Goal: Check status: Check status

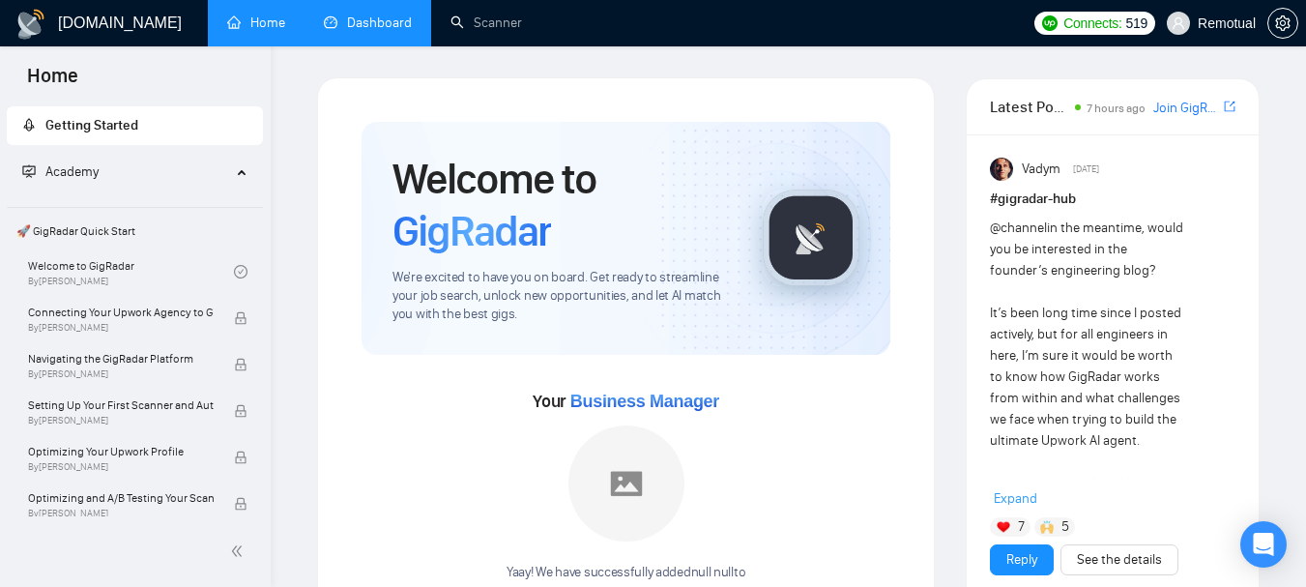
click at [385, 31] on link "Dashboard" at bounding box center [368, 23] width 88 height 16
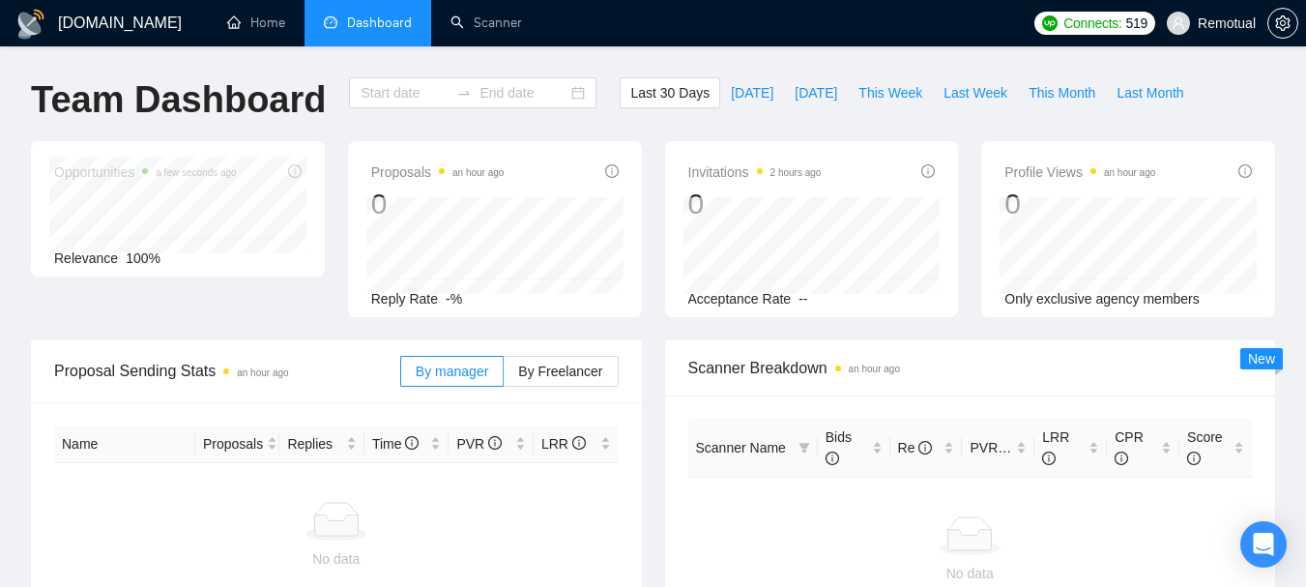
type input "[DATE]"
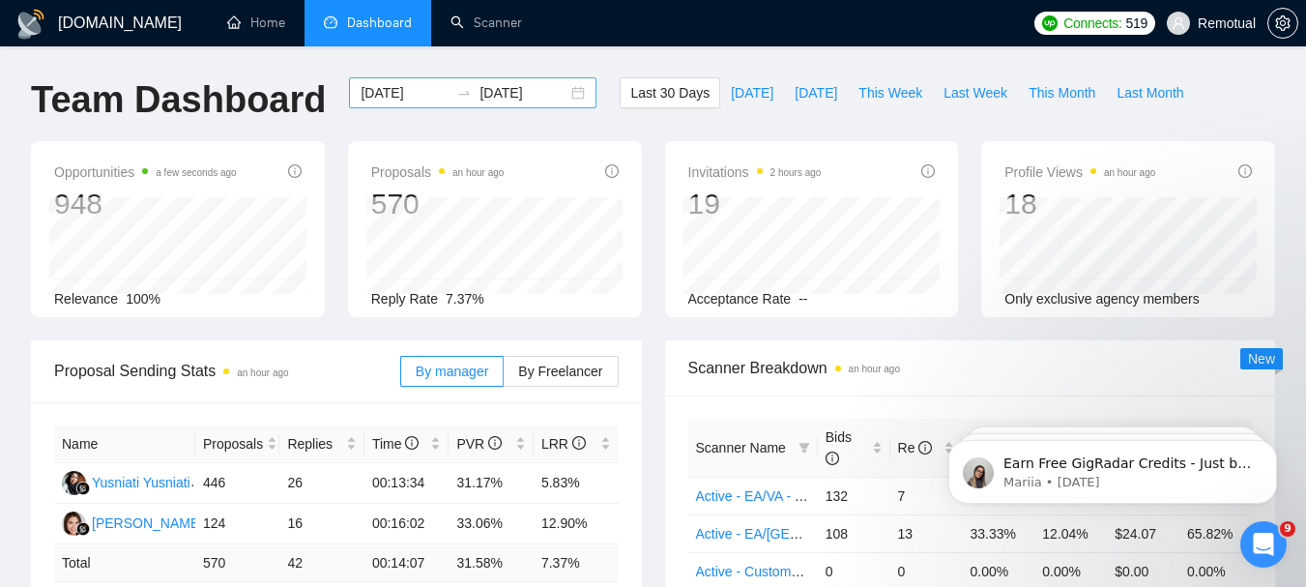
click at [569, 94] on div "[DATE] [DATE]" at bounding box center [473, 92] width 248 height 31
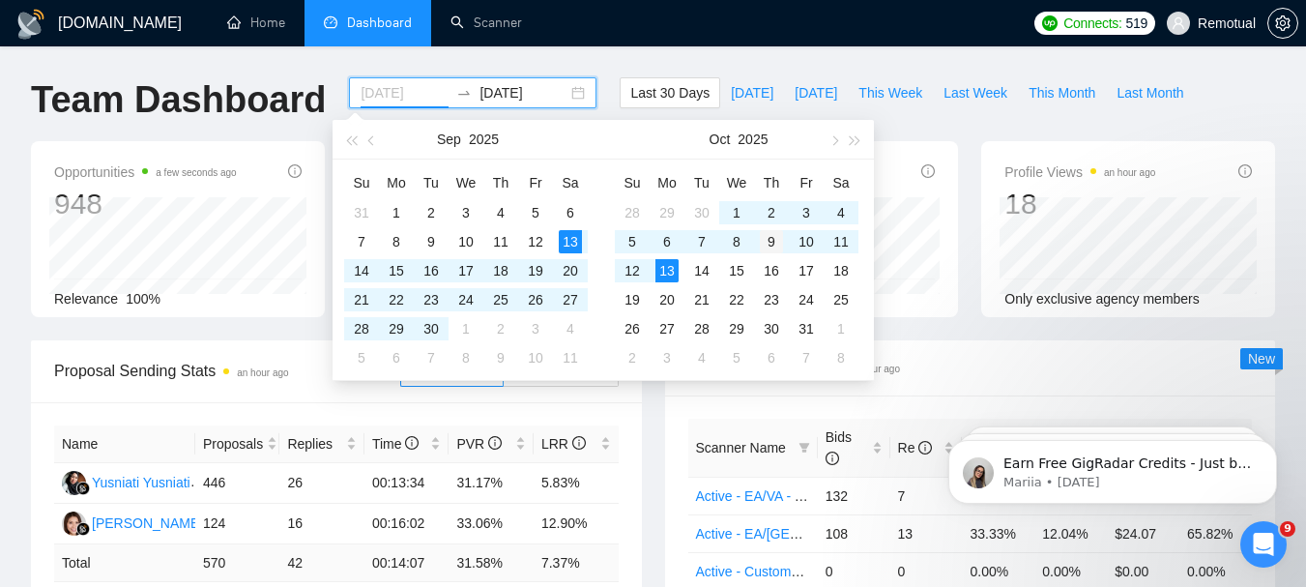
type input "[DATE]"
click at [770, 242] on div "9" at bounding box center [771, 241] width 23 height 23
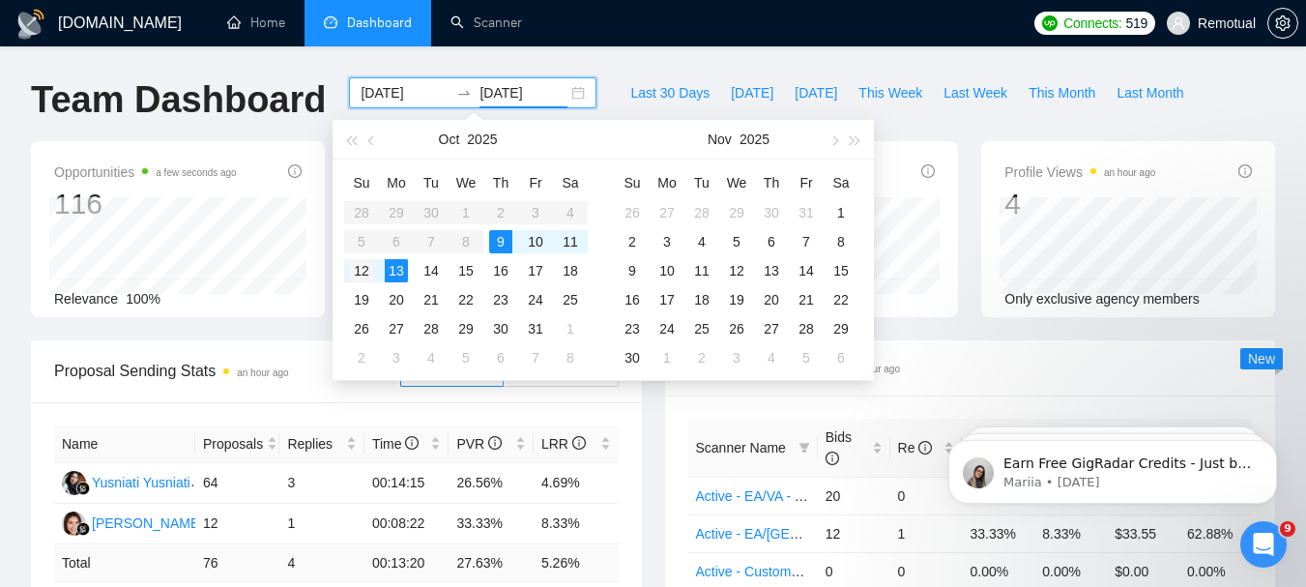
type input "[DATE]"
click at [363, 278] on div "12" at bounding box center [361, 270] width 23 height 23
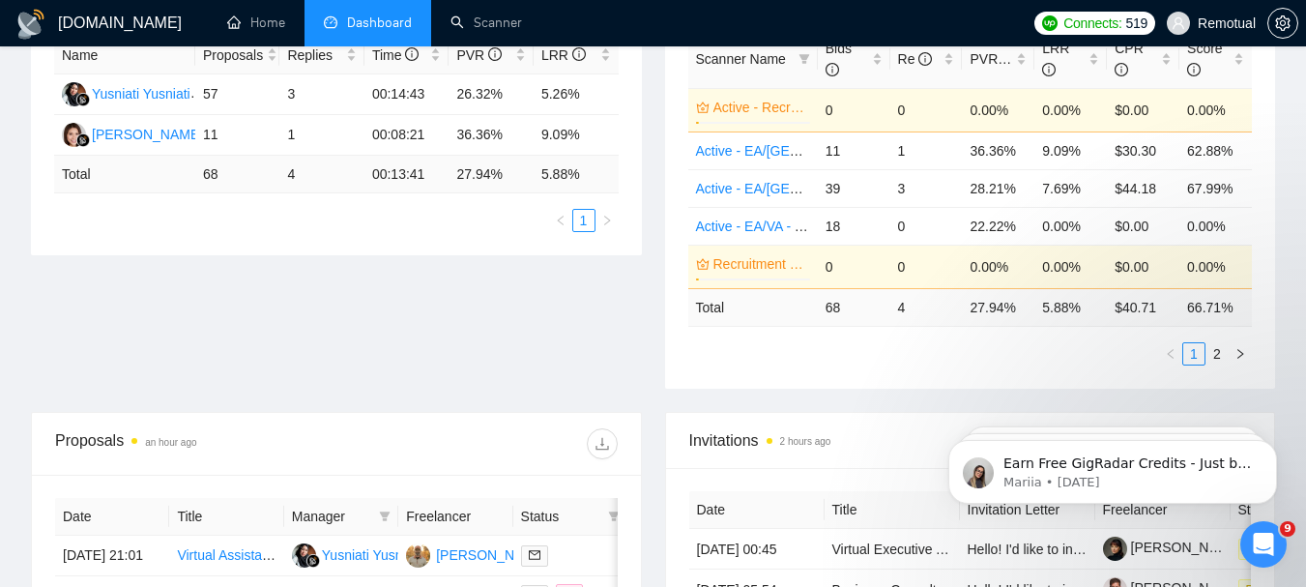
scroll to position [483, 0]
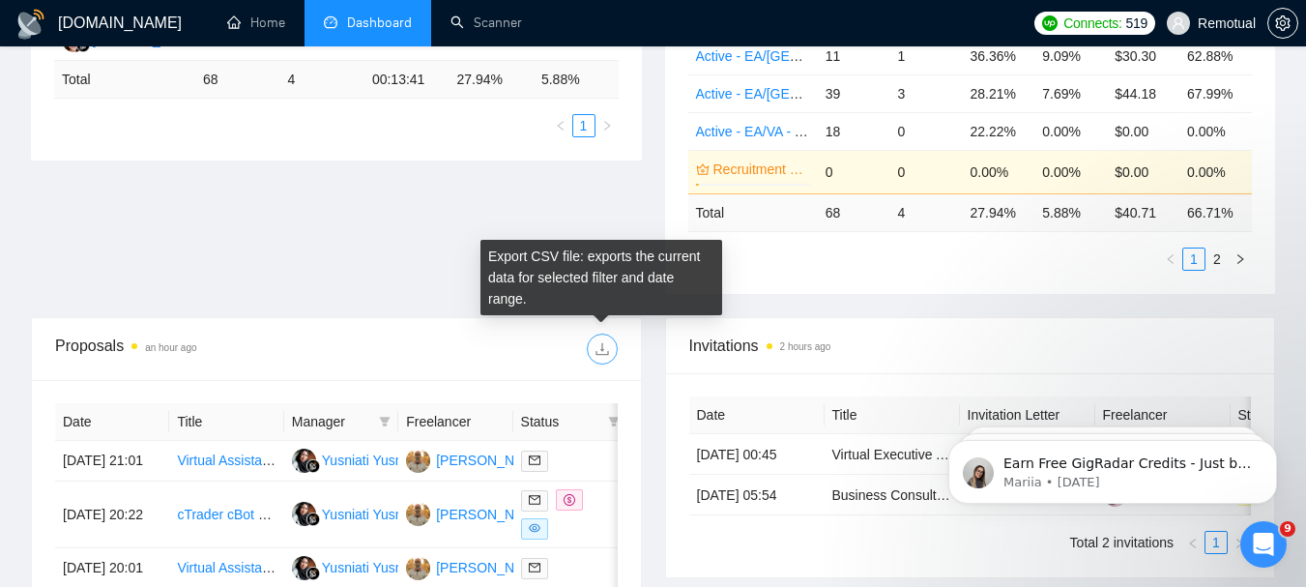
click at [611, 352] on span "download" at bounding box center [602, 348] width 29 height 15
